Goal: Information Seeking & Learning: Learn about a topic

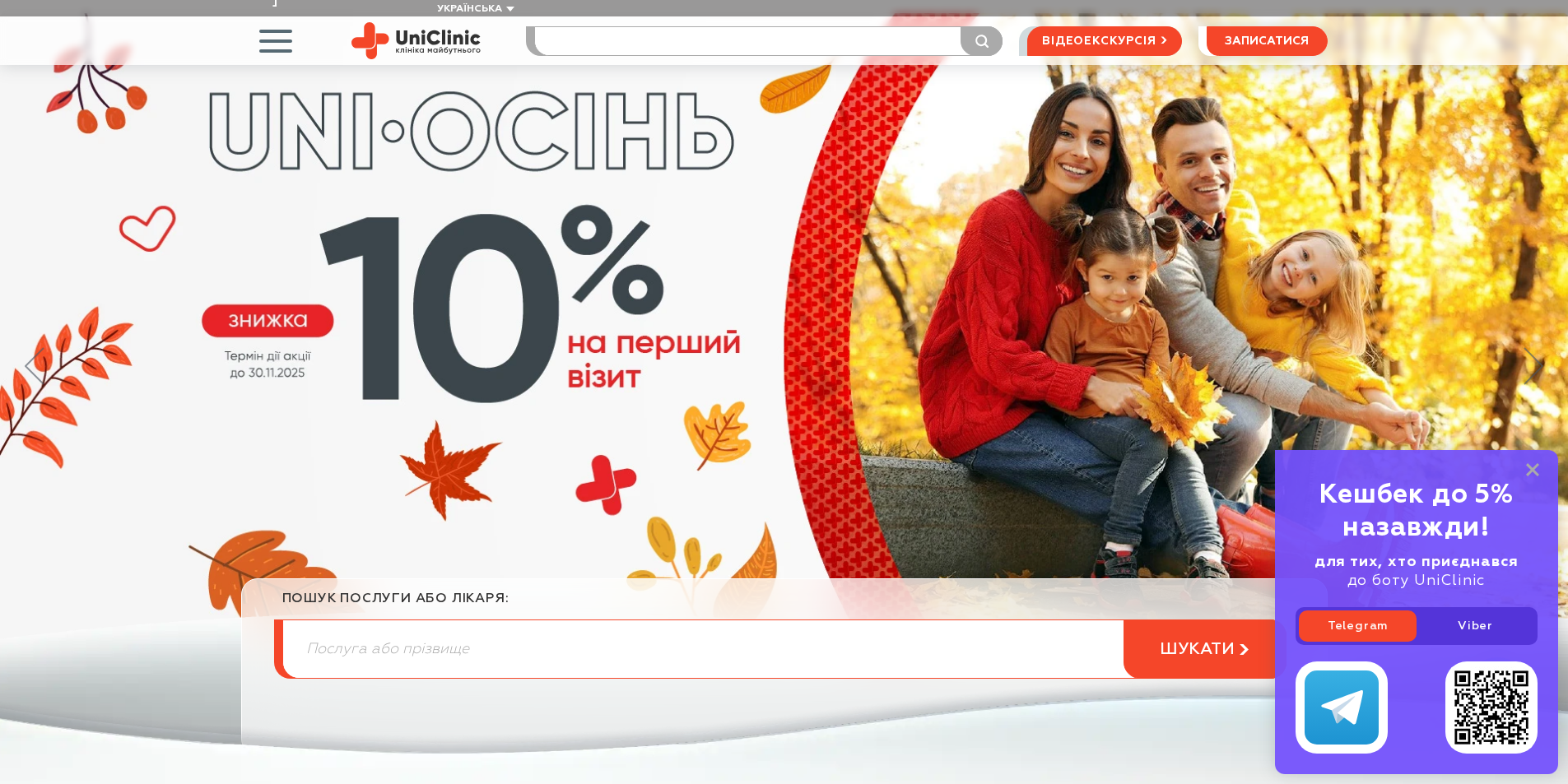
click at [593, 27] on input "search" at bounding box center [768, 41] width 467 height 28
type input "літрипсія"
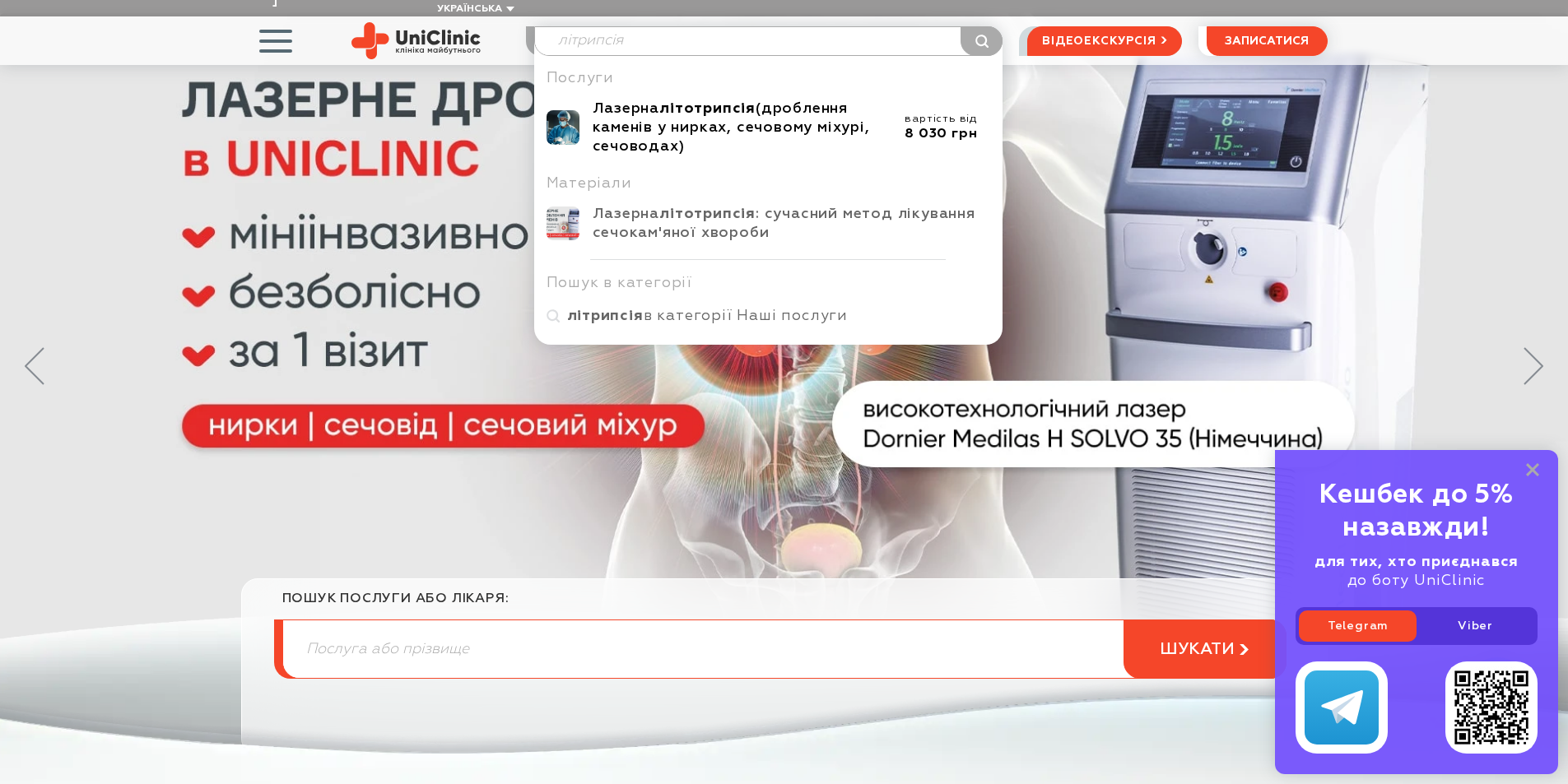
click at [722, 101] on b "літотрипсія" at bounding box center [708, 108] width 96 height 15
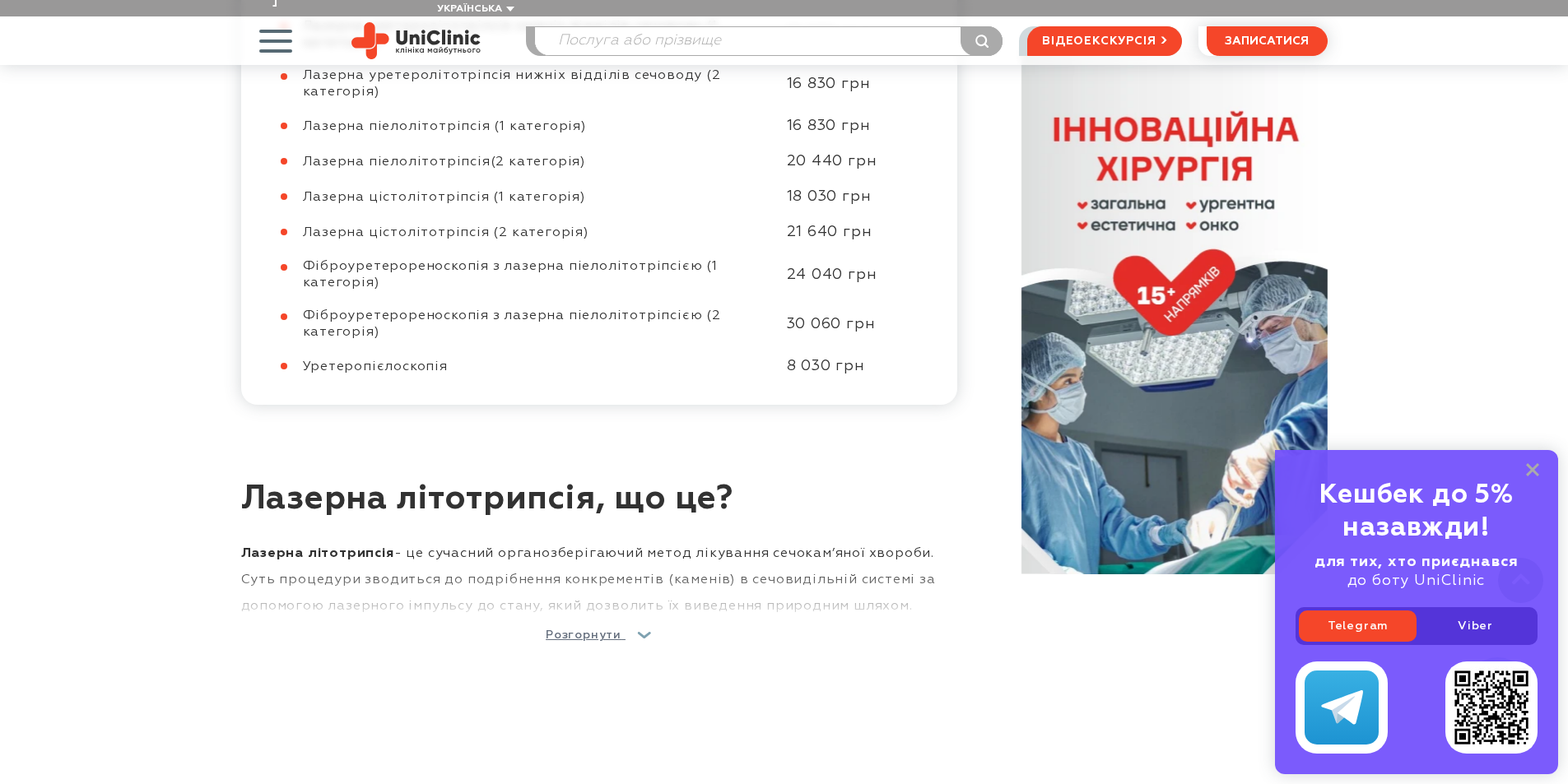
scroll to position [1070, 0]
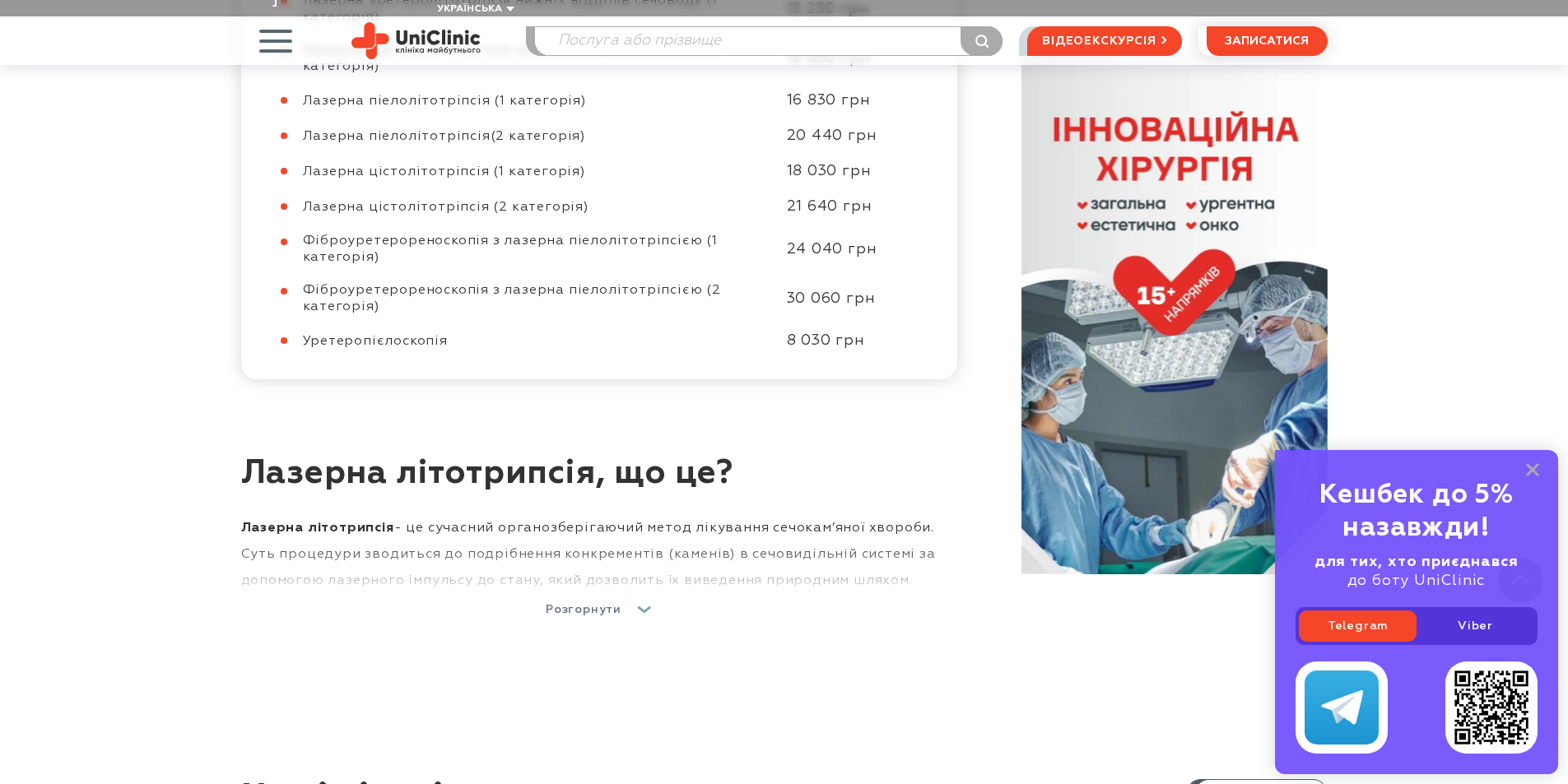
click at [646, 607] on icon at bounding box center [645, 610] width 14 height 7
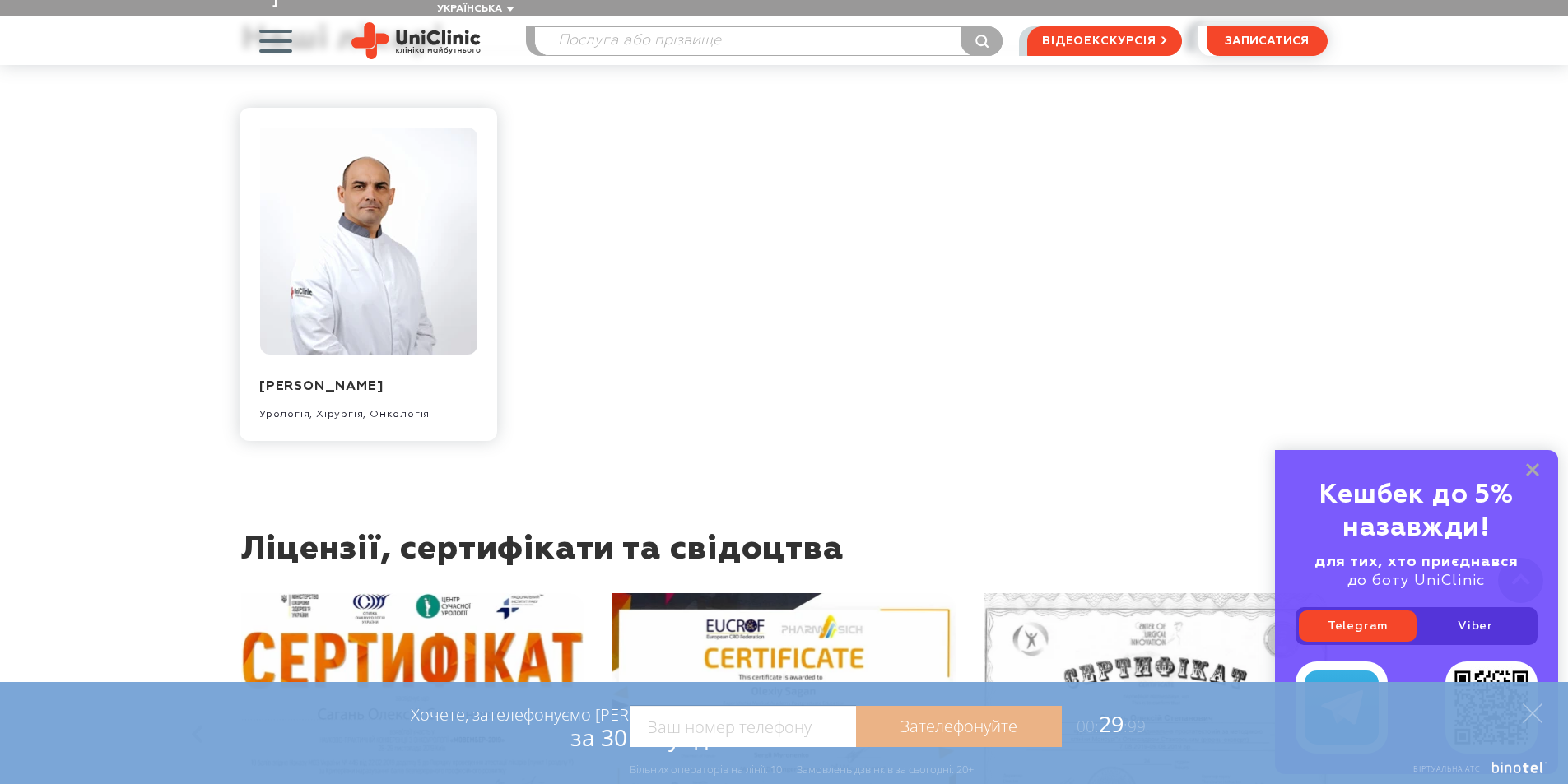
scroll to position [6007, 0]
